Goal: Task Accomplishment & Management: Manage account settings

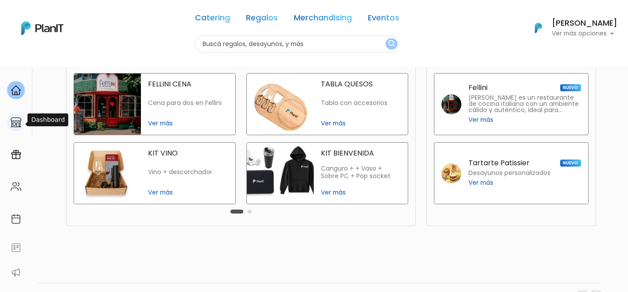
click at [18, 121] on img at bounding box center [16, 122] width 11 height 11
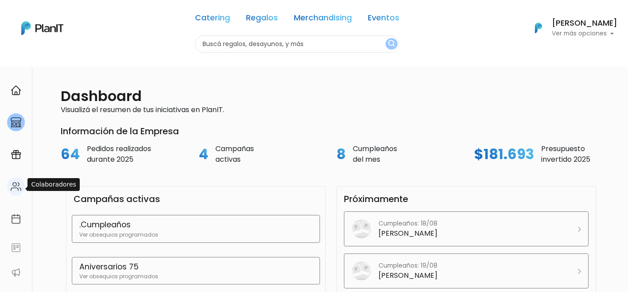
click at [16, 191] on img at bounding box center [16, 186] width 11 height 11
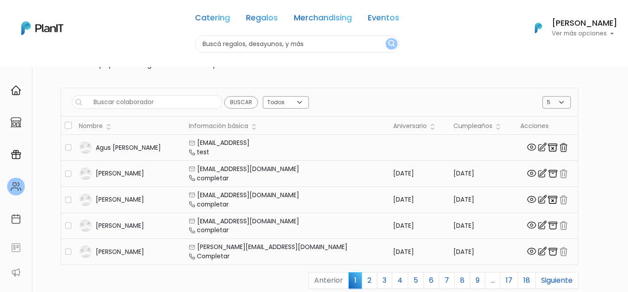
scroll to position [65, 0]
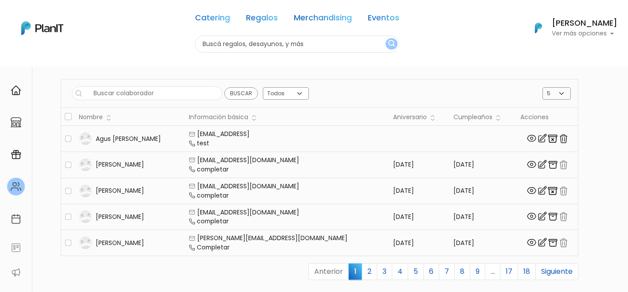
click at [182, 99] on input "text" at bounding box center [147, 93] width 151 height 14
type input "sole"
click at [224, 87] on input "Buscar" at bounding box center [241, 93] width 34 height 12
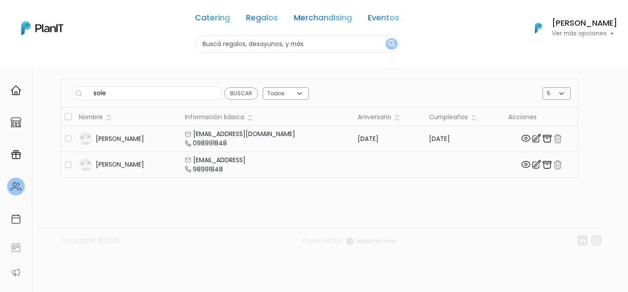
click at [542, 137] on img "button" at bounding box center [546, 138] width 11 height 11
click at [535, 136] on img at bounding box center [536, 138] width 11 height 11
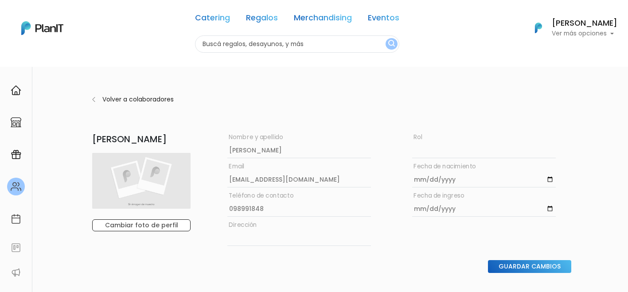
click at [94, 101] on img at bounding box center [93, 99] width 3 height 9
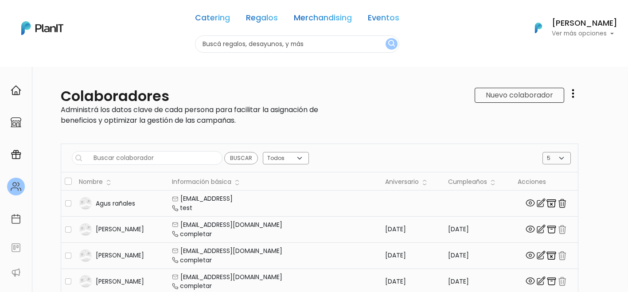
click at [179, 160] on input "text" at bounding box center [147, 158] width 151 height 14
type input "sole"
click at [224, 152] on input "Buscar" at bounding box center [241, 158] width 34 height 12
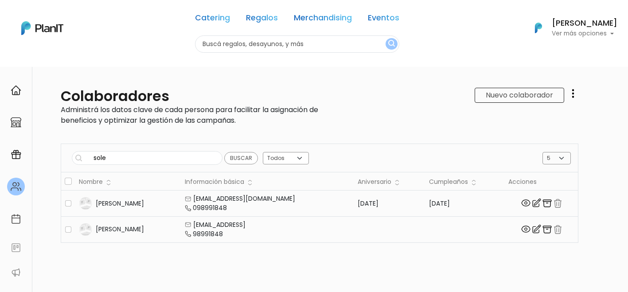
click at [543, 202] on img "button" at bounding box center [546, 203] width 11 height 11
click at [558, 202] on div at bounding box center [541, 204] width 66 height 12
click at [66, 202] on input "checkbox" at bounding box center [68, 203] width 6 height 6
checkbox input "true"
click at [505, 157] on button "Eliminar colaboradores" at bounding box center [526, 158] width 89 height 13
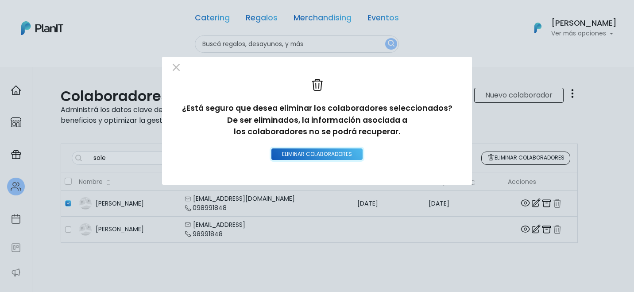
click at [338, 155] on input "Eliminar colaboradores" at bounding box center [317, 154] width 91 height 12
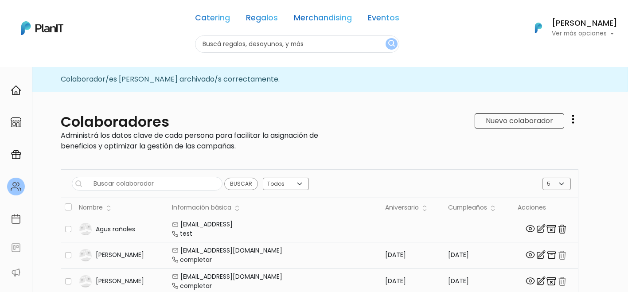
click at [168, 182] on input "text" at bounding box center [147, 184] width 151 height 14
type input "florencia"
click at [224, 178] on input "Buscar" at bounding box center [241, 184] width 34 height 12
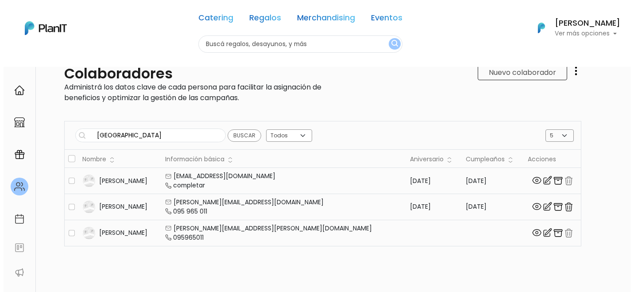
scroll to position [56, 0]
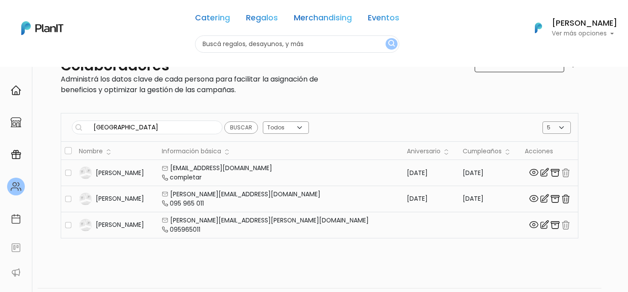
click at [560, 198] on img "button" at bounding box center [565, 199] width 11 height 11
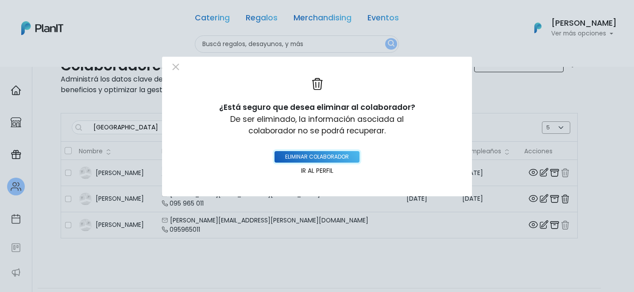
click at [323, 154] on button "eliminar colaborador" at bounding box center [317, 157] width 85 height 12
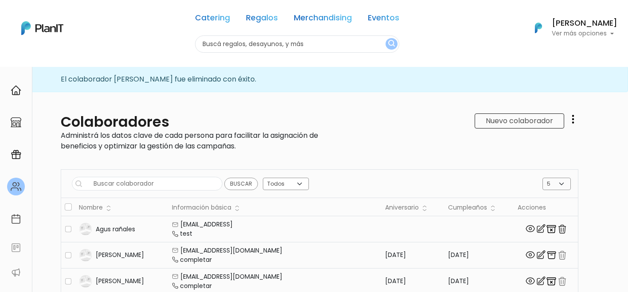
click at [137, 176] on div "Buscar Todos Activos Inactivos 5 10 15 20 25 Eliminar colaboradores ¿Está segur…" at bounding box center [319, 183] width 517 height 28
click at [139, 185] on input "text" at bounding box center [147, 184] width 151 height 14
type input "soldo"
click at [224, 178] on input "Buscar" at bounding box center [241, 184] width 34 height 12
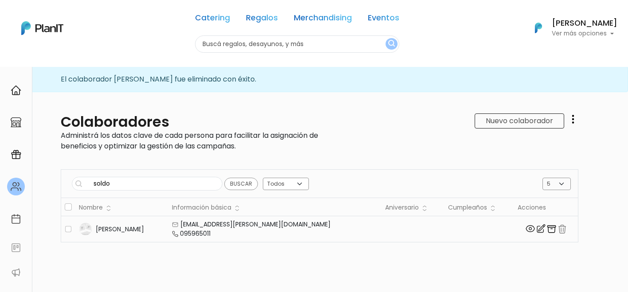
click at [556, 227] on img "button" at bounding box center [561, 229] width 11 height 11
click at [546, 230] on img "button" at bounding box center [551, 229] width 11 height 11
click at [535, 228] on img at bounding box center [540, 228] width 11 height 11
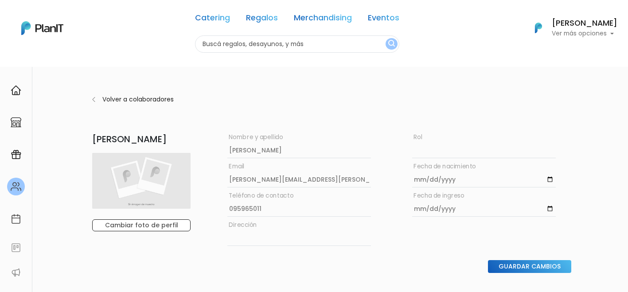
click at [103, 100] on p "Volver a colaboradores" at bounding box center [222, 99] width 240 height 9
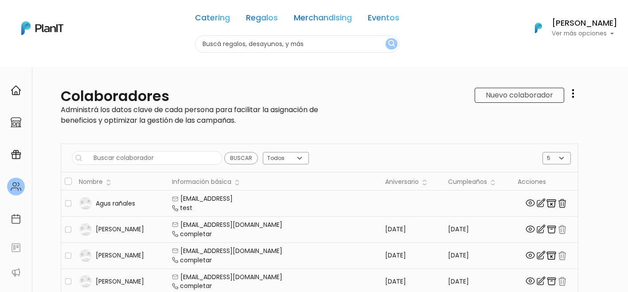
click at [136, 156] on input "text" at bounding box center [147, 158] width 151 height 14
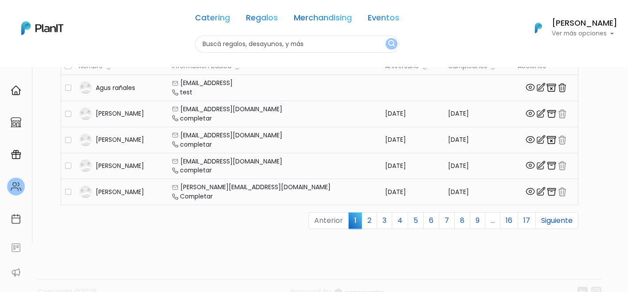
scroll to position [141, 0]
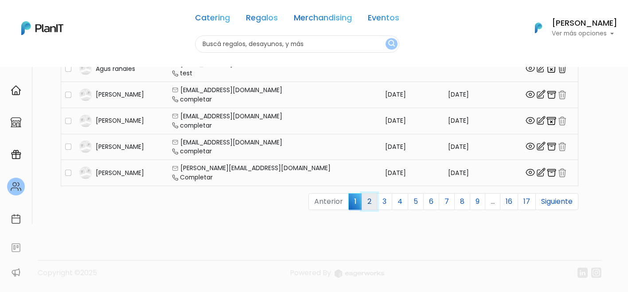
click at [365, 196] on link "2" at bounding box center [369, 201] width 16 height 17
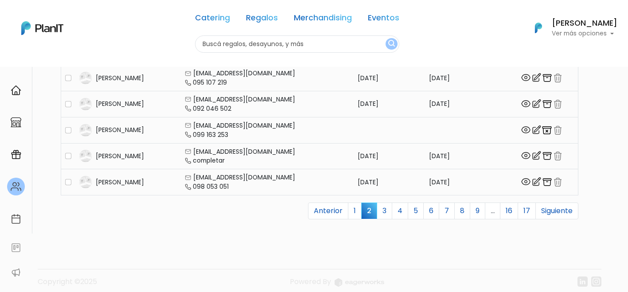
scroll to position [73, 0]
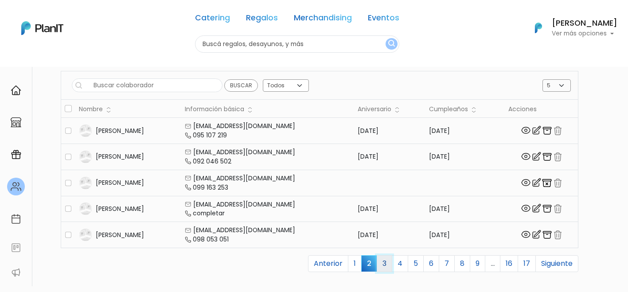
click at [379, 264] on link "3" at bounding box center [385, 263] width 16 height 17
click at [368, 265] on link "2" at bounding box center [369, 263] width 16 height 17
click at [543, 182] on img "button" at bounding box center [546, 183] width 11 height 11
click at [552, 183] on img "button" at bounding box center [557, 183] width 11 height 11
click at [367, 260] on span "2" at bounding box center [369, 263] width 16 height 16
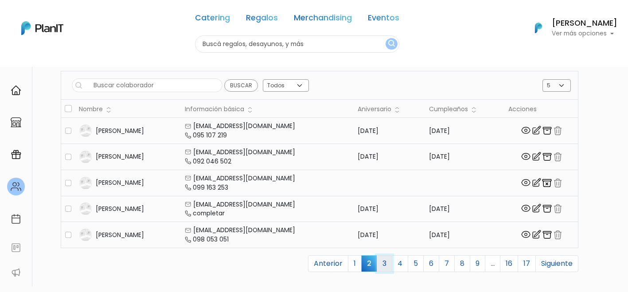
click at [377, 264] on link "3" at bounding box center [385, 263] width 16 height 17
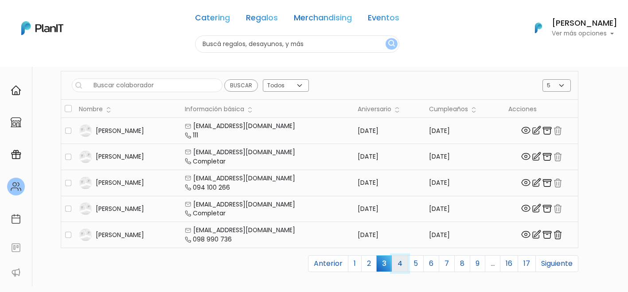
click at [398, 263] on link "4" at bounding box center [400, 263] width 16 height 17
click at [541, 129] on img "button" at bounding box center [546, 130] width 11 height 11
click at [415, 264] on link "5" at bounding box center [416, 263] width 16 height 17
